Goal: Information Seeking & Learning: Learn about a topic

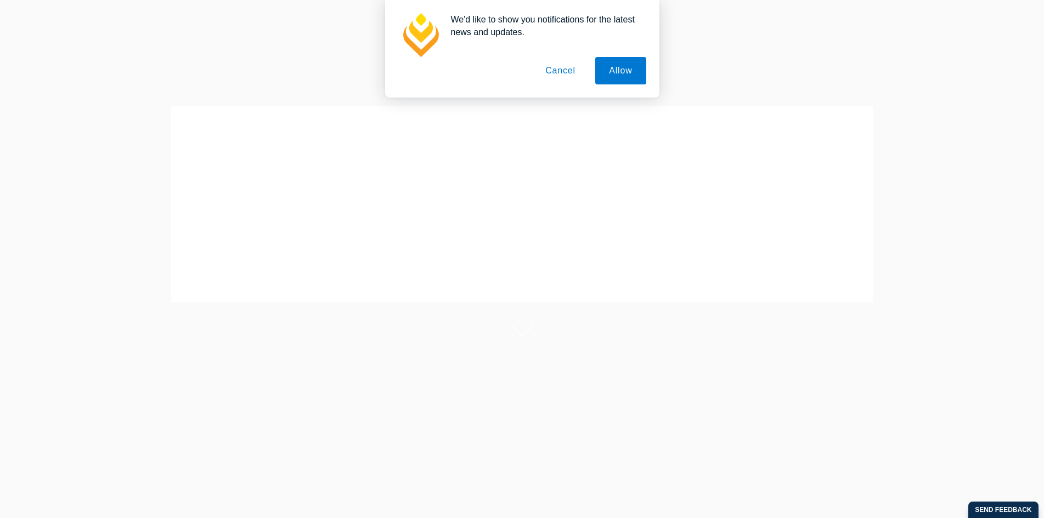
scroll to position [55, 0]
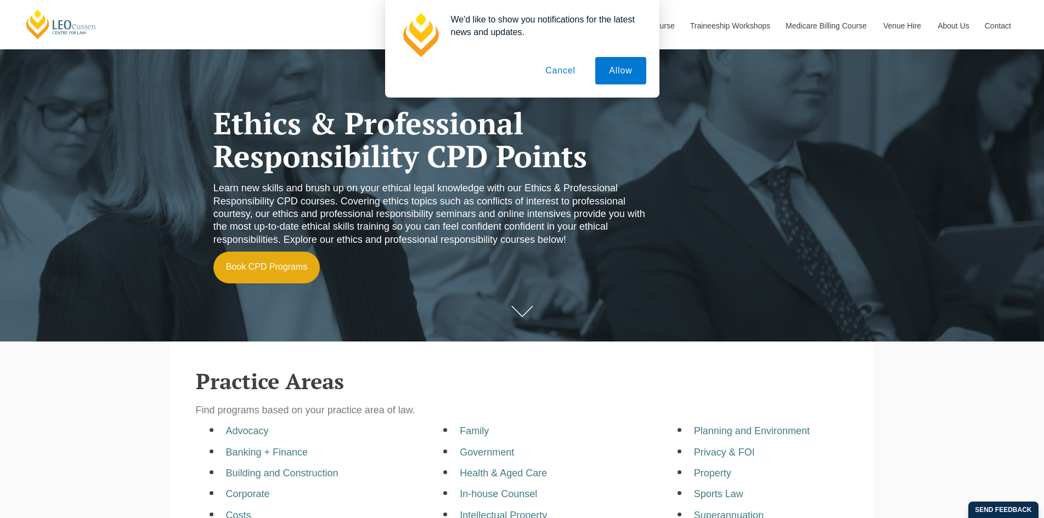
click at [559, 74] on button "Cancel" at bounding box center [561, 70] width 58 height 27
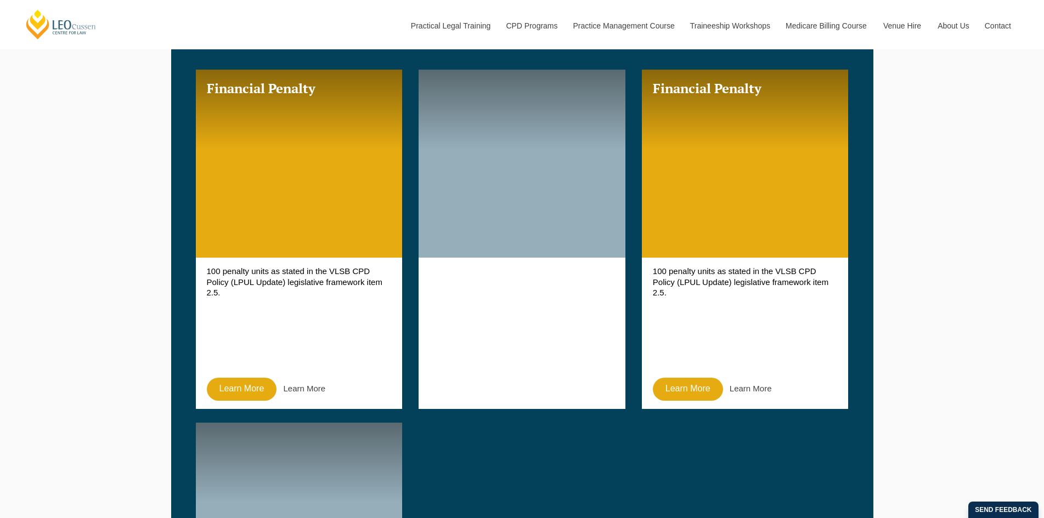
scroll to position [658, 0]
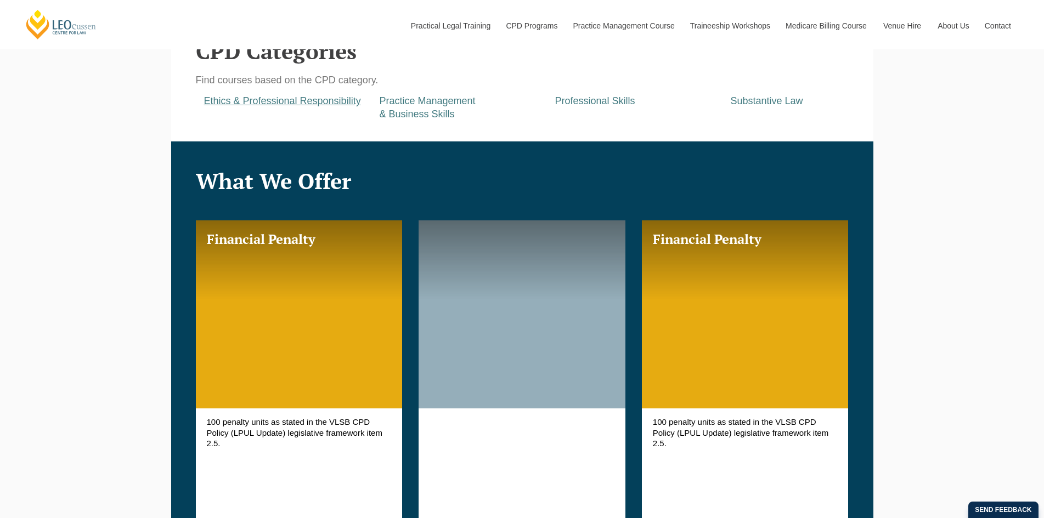
click at [313, 106] on a=pages/cpd-programs&taxons=pages/cpd-programs/cpd-category/ethics-and-professional-responsibility&_gl=1*1qaksec*_gcl_au*MTQ5ODY5MzMxOC4xNzU4NTk1MDEy*_ga*NzAwMzMyOTQyLjE3NTg1OTUwMTI "Ethics & Professional Responsibility" at bounding box center [282, 100] width 157 height 11
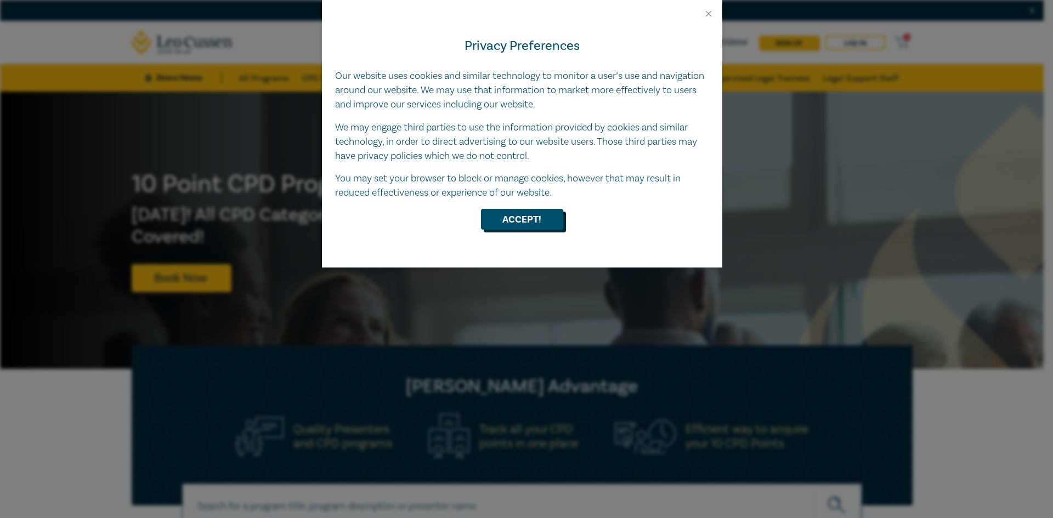
click at [551, 211] on button "Accept!" at bounding box center [522, 219] width 82 height 21
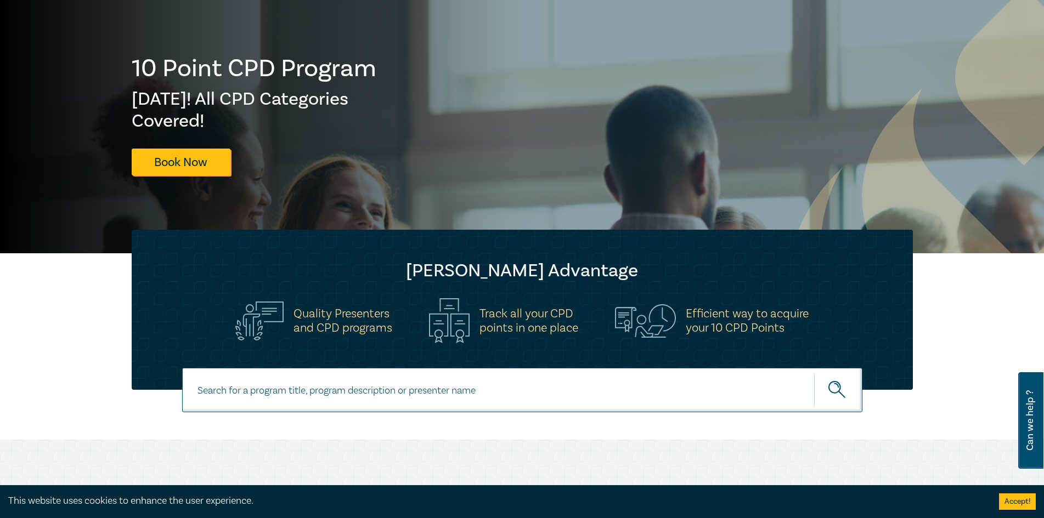
scroll to position [110, 0]
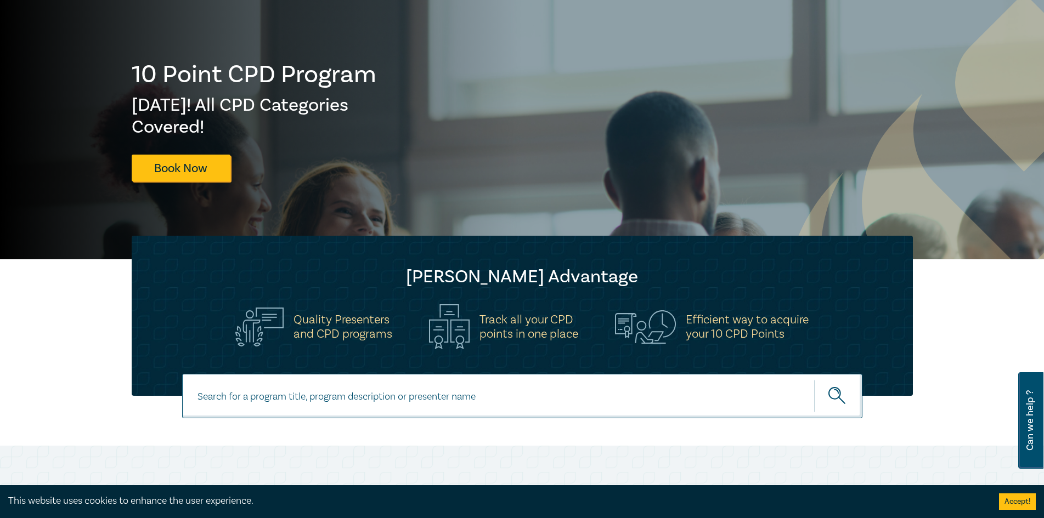
click at [548, 403] on input at bounding box center [522, 396] width 680 height 44
type input "ethics"
click at [833, 386] on button "submit" at bounding box center [838, 396] width 48 height 33
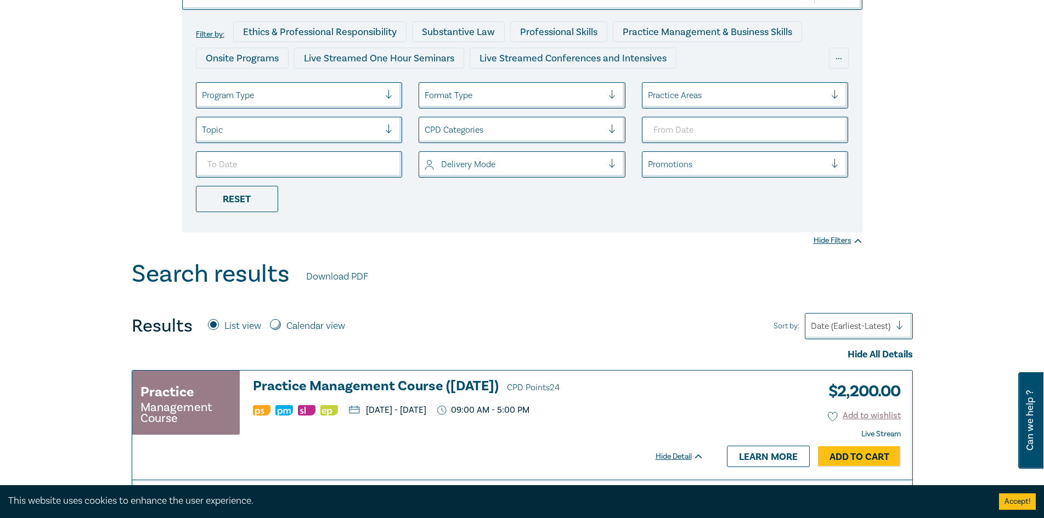
scroll to position [219, 0]
